Goal: Transaction & Acquisition: Purchase product/service

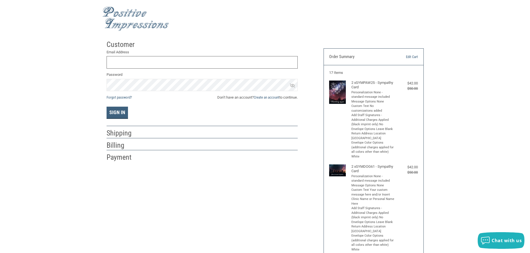
click at [126, 61] on input "Email Address" at bounding box center [201, 62] width 191 height 13
type input "BILL"
drag, startPoint x: 138, startPoint y: 63, endPoint x: 103, endPoint y: 61, distance: 35.6
click at [103, 61] on div "Customer Returning Customer Email Address BILL Password Forgot password? Don’t …" at bounding box center [210, 100] width 217 height 125
click at [268, 98] on link "Create an account" at bounding box center [267, 97] width 26 height 4
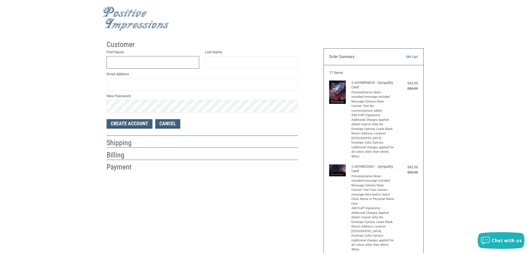
click at [118, 64] on input "First Name" at bounding box center [152, 62] width 93 height 13
type input "[PERSON_NAME]"
click at [112, 84] on input "Email Address" at bounding box center [201, 84] width 191 height 13
type input "[EMAIL_ADDRESS][DOMAIN_NAME]"
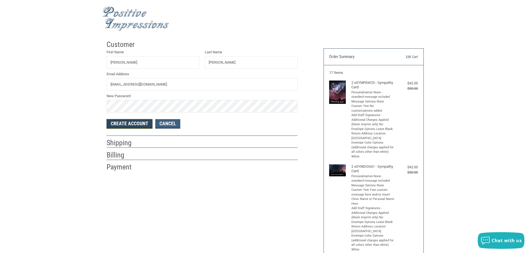
click at [138, 122] on button "Create Account" at bounding box center [129, 123] width 46 height 9
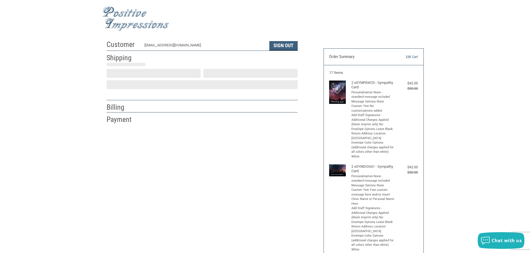
select select "US"
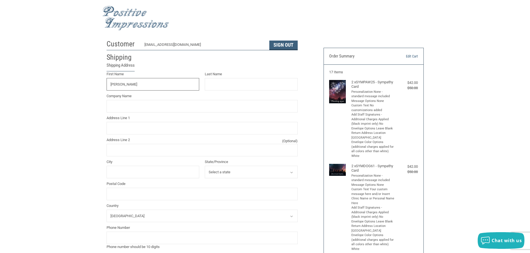
type input "[PERSON_NAME]"
click at [119, 106] on input "Company Name" at bounding box center [201, 106] width 191 height 13
type input "[GEOGRAPHIC_DATA]"
type input "[STREET_ADDRESS]"
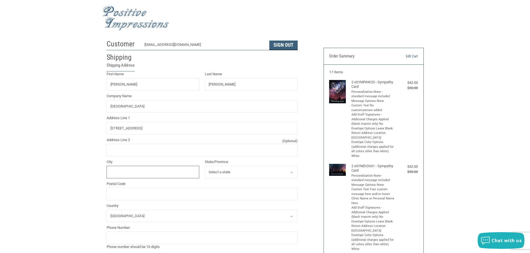
type input "Charlotte"
select select "NC"
type input "28203"
type input "7046180513"
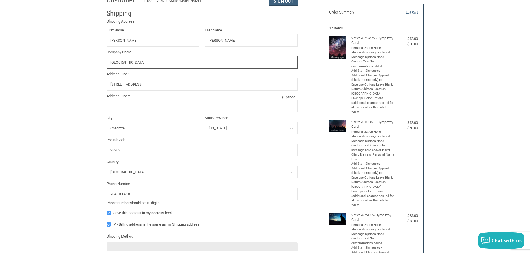
scroll to position [56, 0]
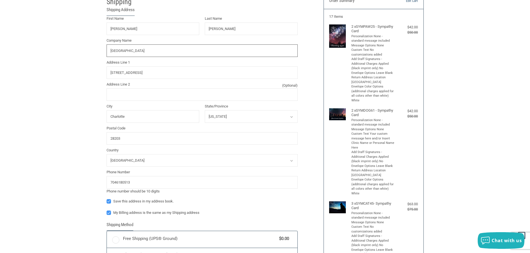
radio input "true"
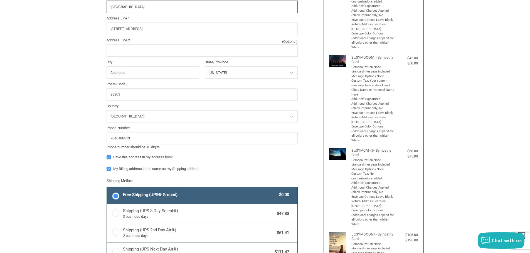
scroll to position [112, 0]
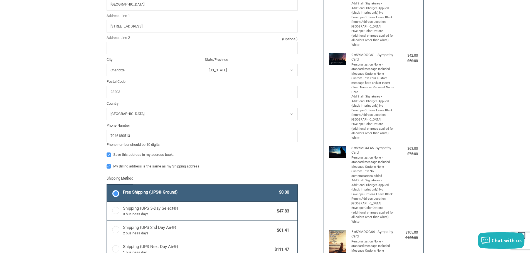
click at [108, 167] on label "My Billing address is the same as my Shipping address" at bounding box center [201, 166] width 191 height 4
click at [107, 164] on input "My Billing address is the same as my Shipping address" at bounding box center [106, 164] width 0 height 0
checkbox input "false"
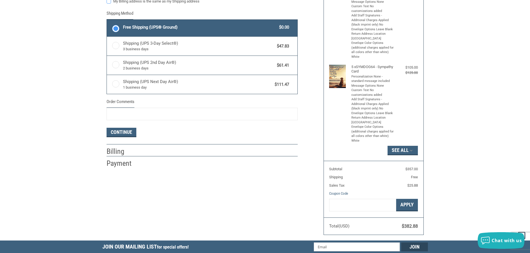
scroll to position [279, 0]
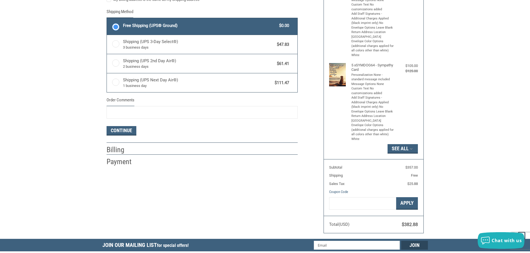
click at [148, 151] on div at bounding box center [220, 151] width 153 height 7
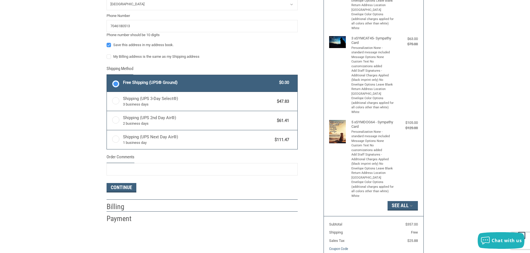
scroll to position [223, 0]
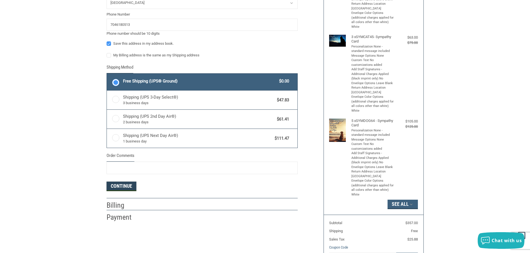
click at [125, 185] on button "Continue" at bounding box center [121, 186] width 30 height 9
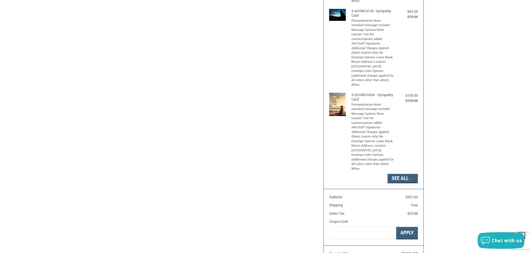
select select "US"
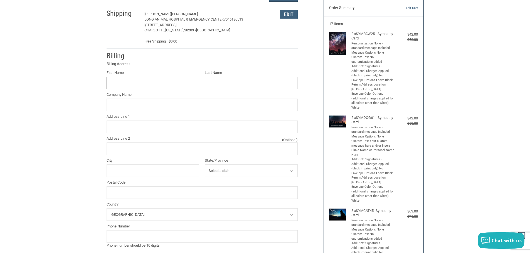
scroll to position [48, 0]
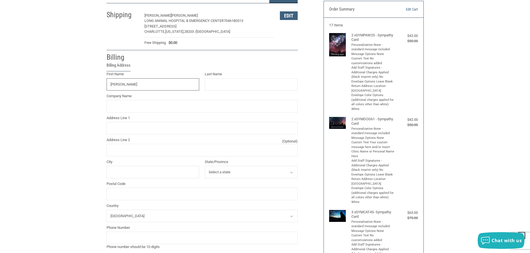
type input "[PERSON_NAME]"
click at [117, 109] on input "Company Name" at bounding box center [201, 106] width 191 height 13
click at [113, 128] on input "Address Line 1" at bounding box center [201, 128] width 191 height 13
type input "[STREET_ADDRESS]"
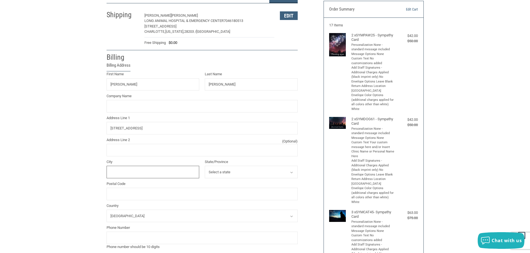
click at [112, 169] on input "City" at bounding box center [152, 172] width 93 height 13
type input "CHARLOTTE"
click at [248, 174] on select "Select a state [US_STATE] [US_STATE] [US_STATE] [US_STATE] [US_STATE] Armed For…" at bounding box center [251, 172] width 93 height 13
select select "NC"
click at [205, 166] on select "Select a state [US_STATE] [US_STATE] [US_STATE] [US_STATE] [US_STATE] Armed For…" at bounding box center [251, 172] width 93 height 13
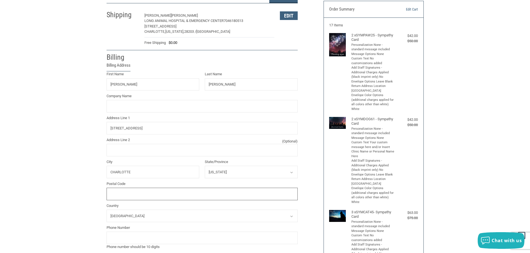
click at [122, 197] on input "Postal Code" at bounding box center [201, 194] width 191 height 13
type input "28226"
click at [132, 242] on input "tel" at bounding box center [201, 238] width 191 height 13
click at [308, 240] on div "Customer [EMAIL_ADDRESS][DOMAIN_NAME] Sign Out Shipping [PERSON_NAME] LONG ANIM…" at bounding box center [210, 143] width 217 height 307
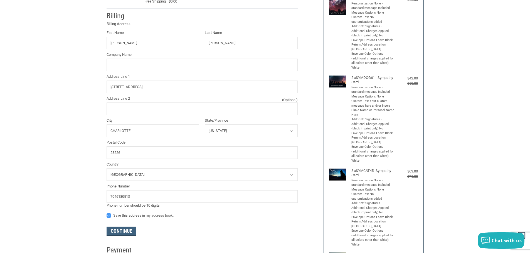
scroll to position [131, 0]
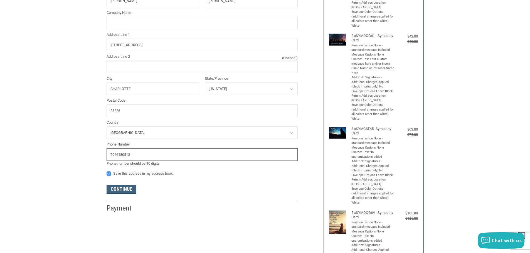
drag, startPoint x: 133, startPoint y: 154, endPoint x: 104, endPoint y: 154, distance: 29.7
click at [104, 154] on div "Phone Number 7046180513 [PHONE_NUMBER] Phone number should be 10 digits" at bounding box center [202, 154] width 197 height 25
type input "7046180513"
click at [249, 182] on form "First Name [PERSON_NAME] Last Name [PERSON_NAME] Company Name Address Line 1 71…" at bounding box center [201, 91] width 191 height 206
click at [123, 188] on button "Continue" at bounding box center [121, 189] width 30 height 9
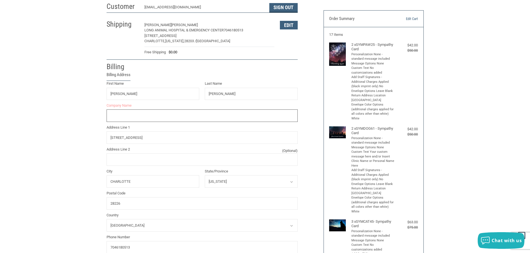
scroll to position [24, 0]
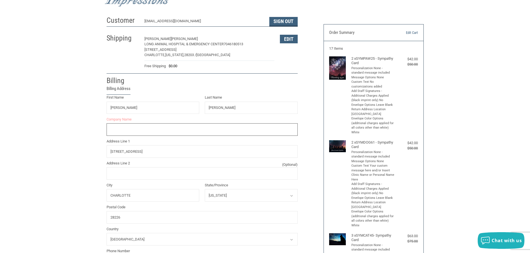
click at [113, 130] on input "Company Name" at bounding box center [201, 129] width 191 height 13
type input "L"
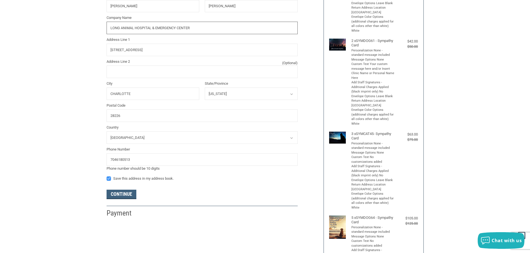
scroll to position [163, 0]
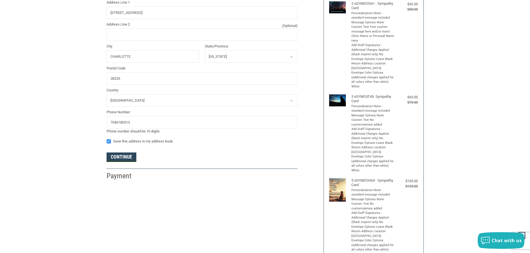
type input "LONG ANIMAL HOSPITAL & EMERGENCY CENTER"
click at [127, 157] on button "Continue" at bounding box center [121, 157] width 30 height 9
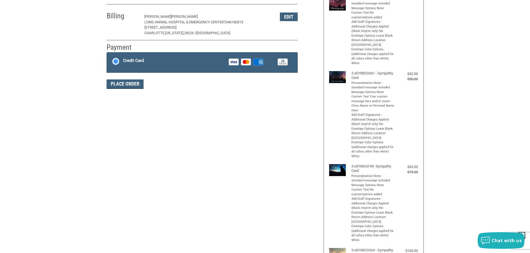
scroll to position [91, 0]
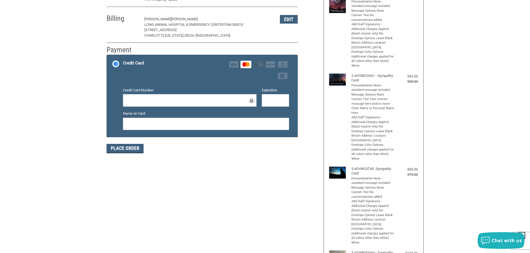
click at [279, 167] on div "Customer [EMAIL_ADDRESS][DOMAIN_NAME] Sign Out Shipping [PERSON_NAME] LONG ANIM…" at bounding box center [264, 187] width 325 height 480
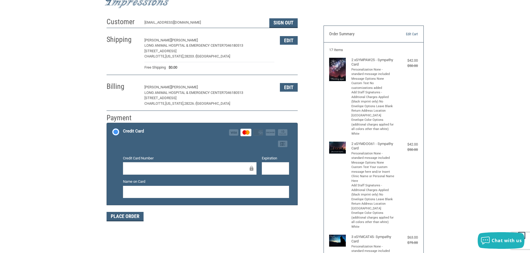
scroll to position [8, 0]
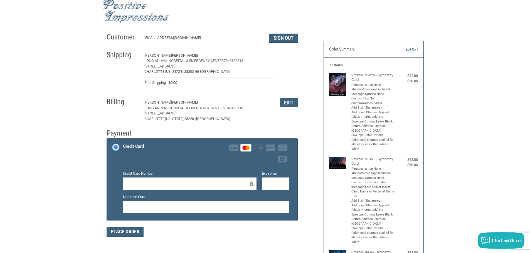
click at [290, 56] on button "Edit" at bounding box center [289, 55] width 18 height 9
select select "NC"
select select "US"
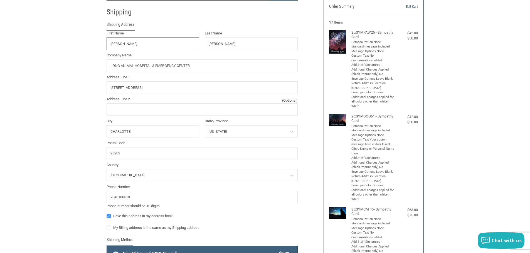
scroll to position [51, 0]
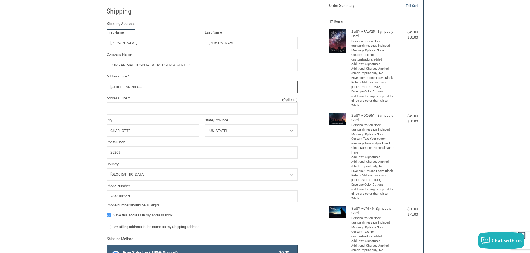
drag, startPoint x: 156, startPoint y: 87, endPoint x: 135, endPoint y: 88, distance: 21.7
click at [135, 88] on input "[STREET_ADDRESS]" at bounding box center [201, 87] width 191 height 13
click at [134, 88] on input "2523 SOUTH BBLVD." at bounding box center [201, 87] width 191 height 13
type input "[STREET_ADDRESS]"
click at [151, 100] on label "Address Line 2 (Optional)" at bounding box center [201, 99] width 191 height 6
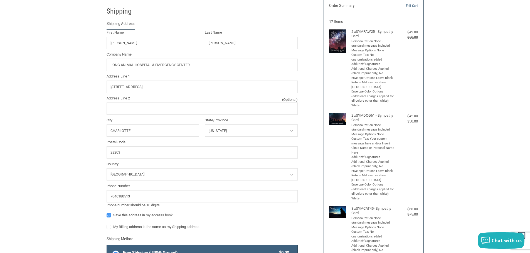
click at [151, 103] on input "Address Line 2 (Optional)" at bounding box center [201, 109] width 191 height 13
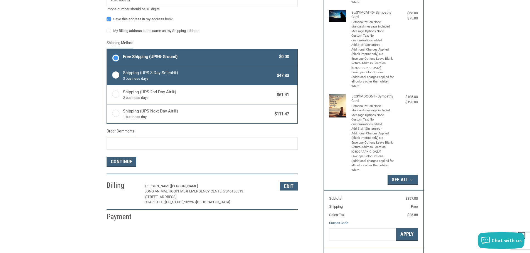
scroll to position [274, 0]
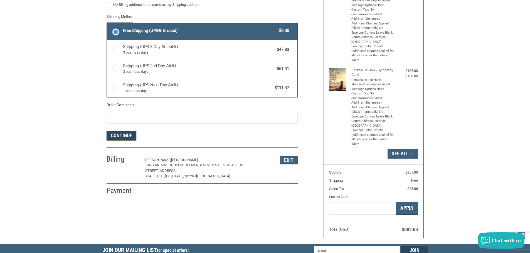
click at [127, 136] on button "Continue" at bounding box center [121, 135] width 30 height 9
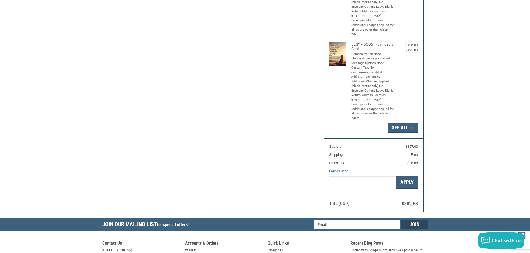
select select "NC"
select select "US"
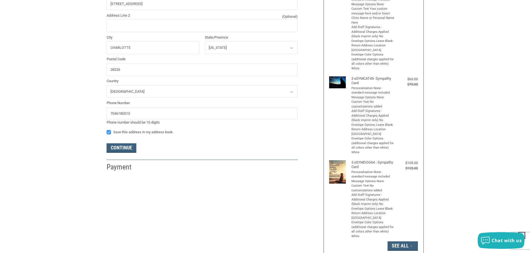
scroll to position [182, 0]
click at [125, 146] on button "Continue" at bounding box center [121, 147] width 30 height 9
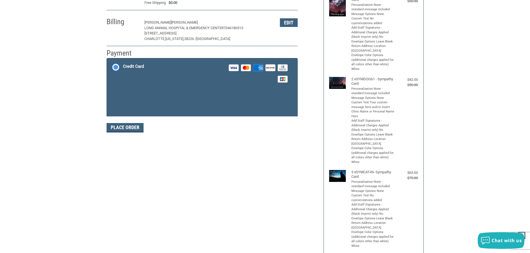
scroll to position [83, 0]
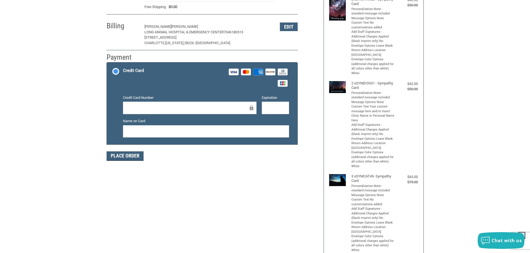
click at [129, 105] on iframe at bounding box center [187, 108] width 121 height 6
click at [128, 156] on button "Place Order" at bounding box center [124, 155] width 37 height 9
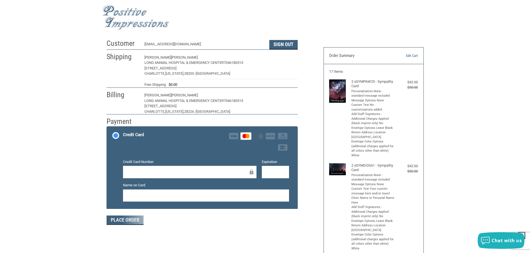
scroll to position [0, 0]
